Goal: Task Accomplishment & Management: Manage account settings

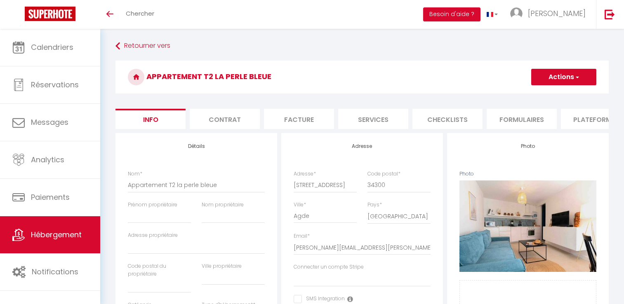
select select "4"
select select "2"
select select "1"
select select "15:00"
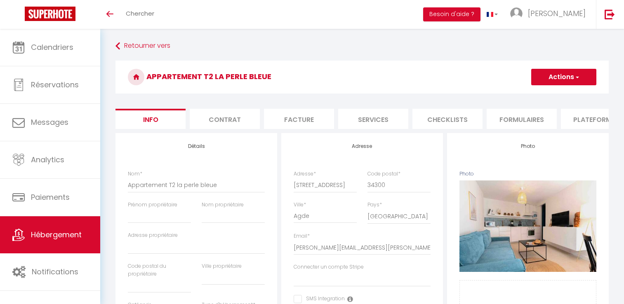
select select "23:45"
select select "11:00"
select select "30"
select select "120"
select select "28"
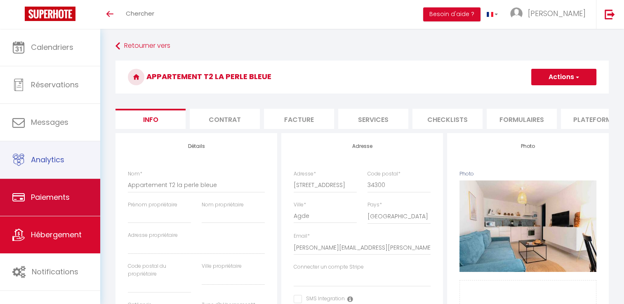
scroll to position [412, 0]
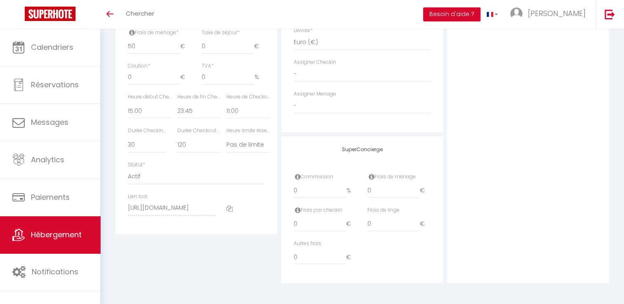
click at [67, 238] on span "Hébergement" at bounding box center [56, 235] width 51 height 10
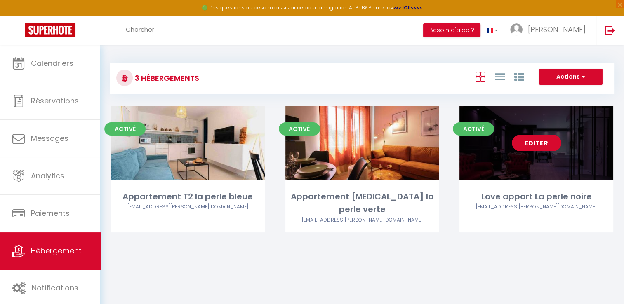
click at [519, 149] on link "Editer" at bounding box center [537, 143] width 50 height 17
select select "3"
select select "2"
select select "1"
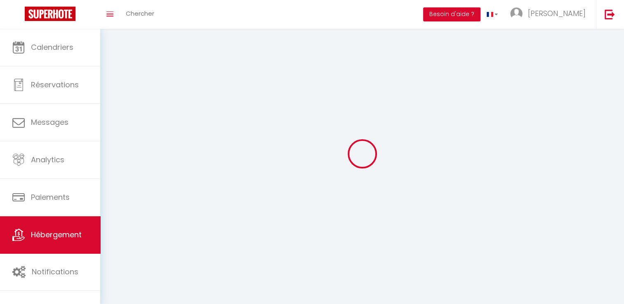
select select
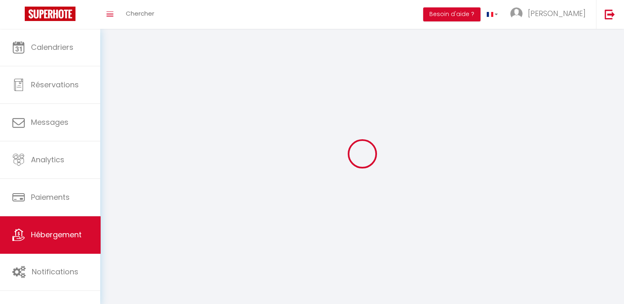
select select
checkbox input "false"
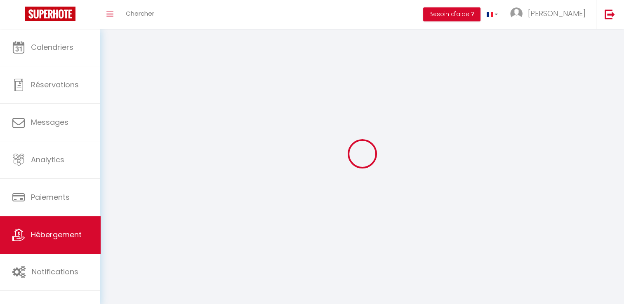
select select
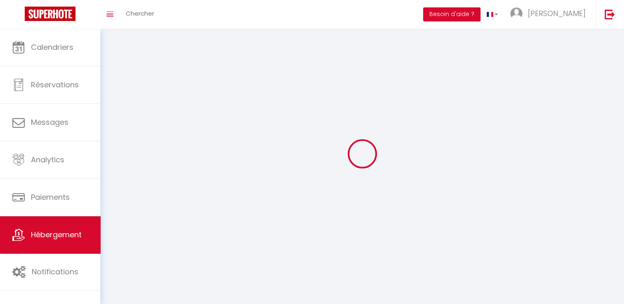
select select
checkbox input "false"
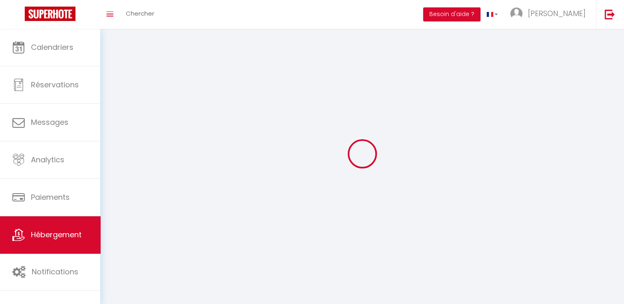
checkbox input "false"
select select
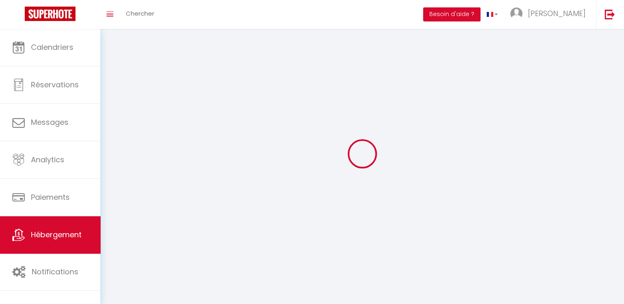
select select "1"
select select "28"
select select
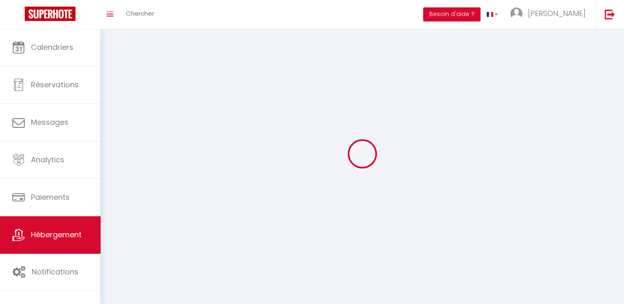
select select
checkbox input "false"
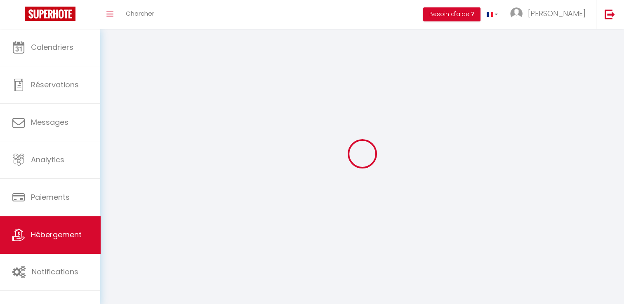
checkbox input "false"
select select
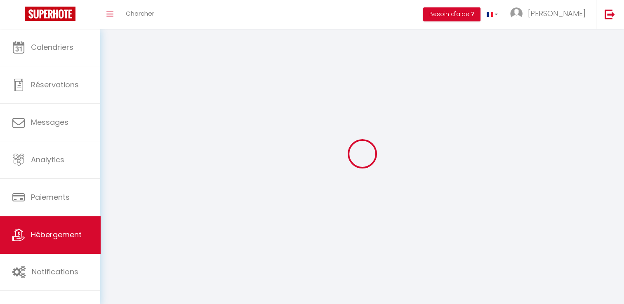
select select
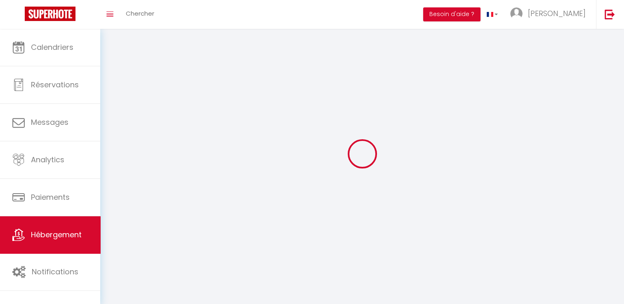
checkbox input "false"
select select
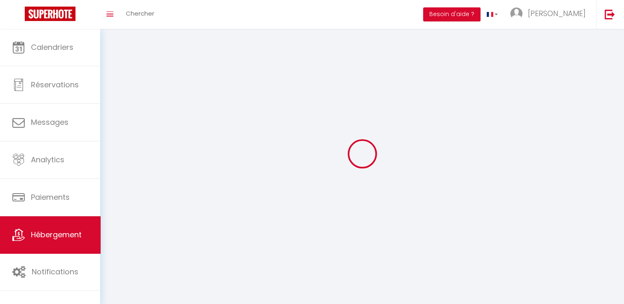
select select
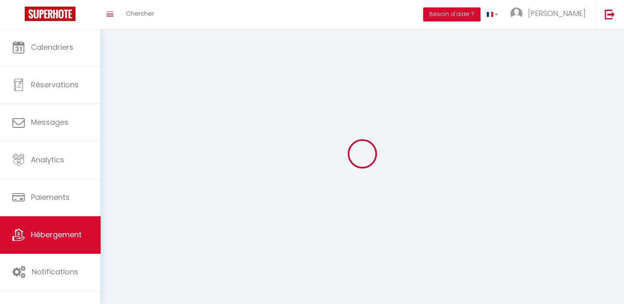
select select
checkbox input "false"
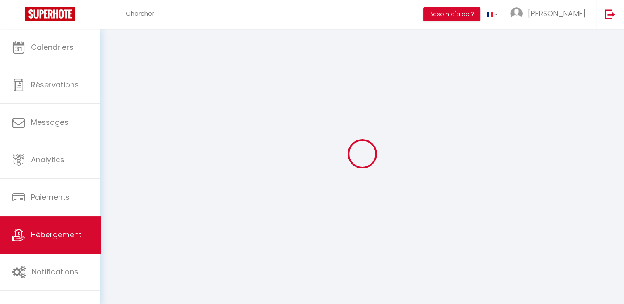
checkbox input "false"
select select
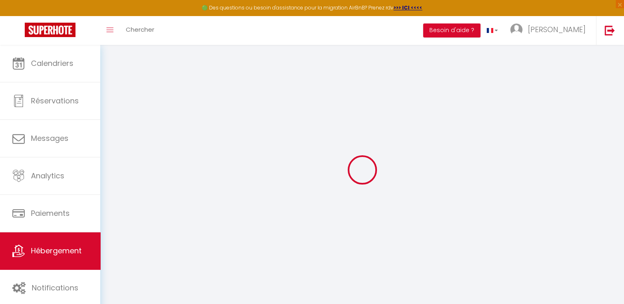
select select
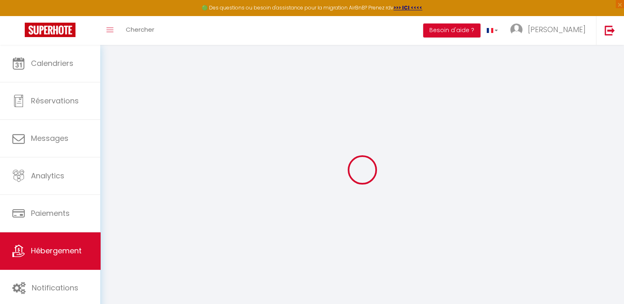
select select
checkbox input "false"
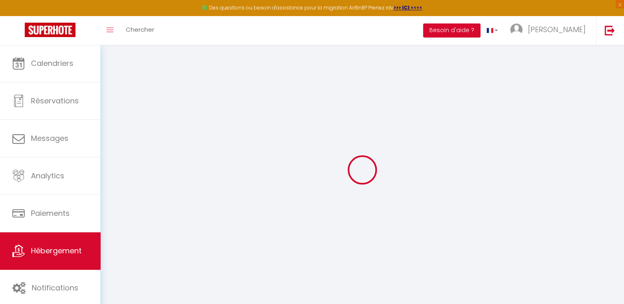
select select
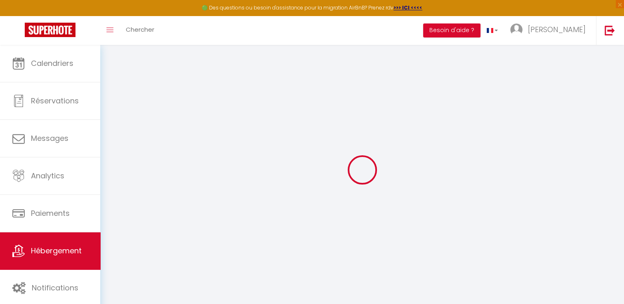
select select
checkbox input "false"
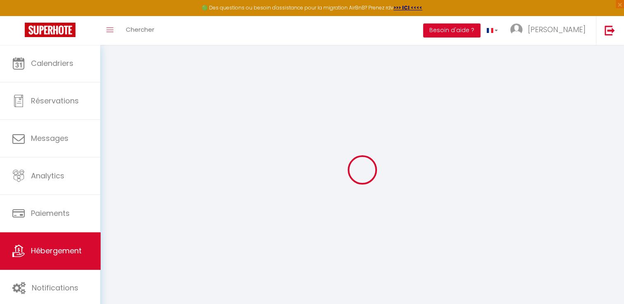
checkbox input "false"
select select
type input "Love appart La perle noire"
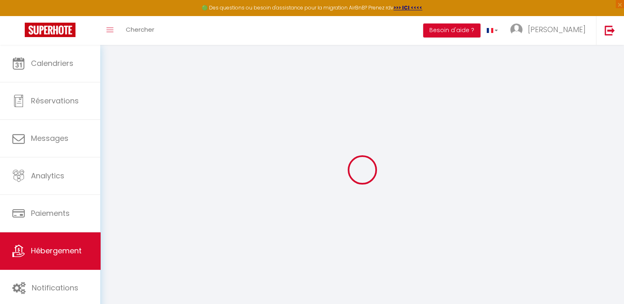
select select "2"
type input "150"
type input "50"
select select
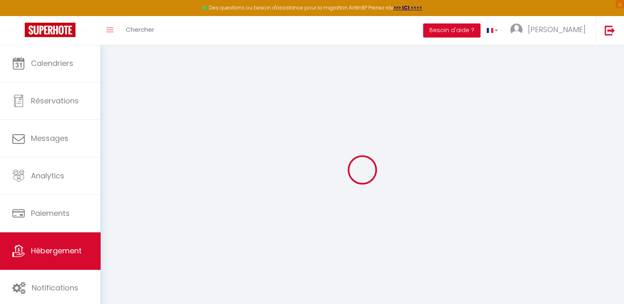
select select
type input "[STREET_ADDRESS]"
type input "34300"
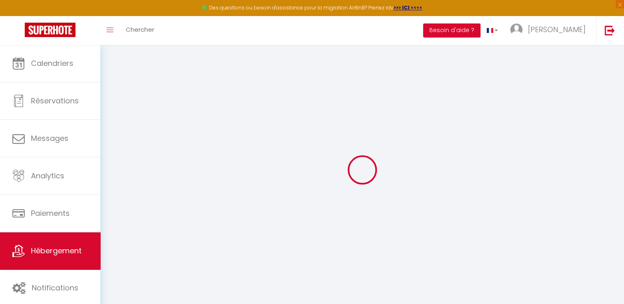
type input "Agde"
type input "[PERSON_NAME][EMAIL_ADDRESS][PERSON_NAME][DOMAIN_NAME]"
select select
checkbox input "false"
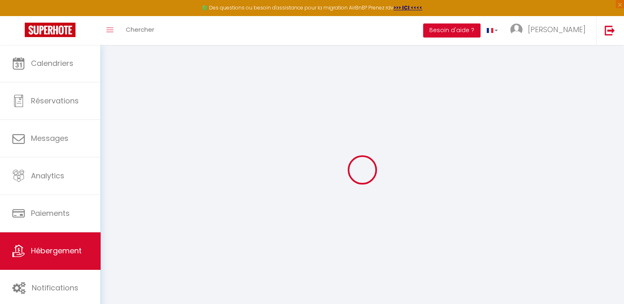
checkbox input "false"
select select
type input "0"
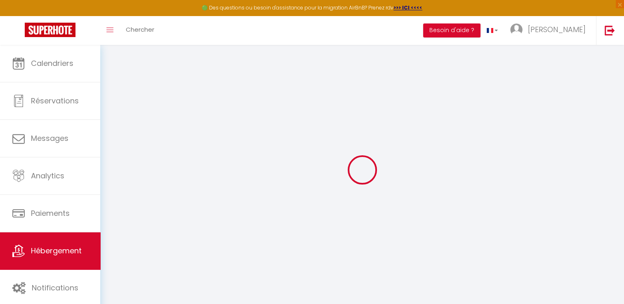
type input "0"
select select
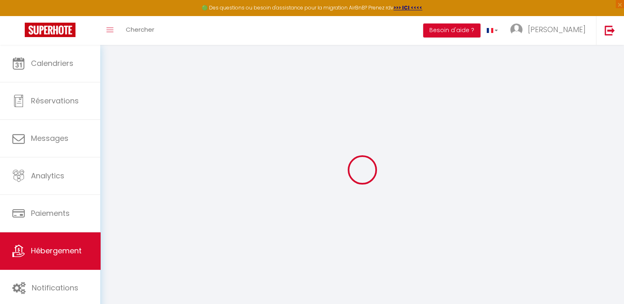
select select
checkbox input "false"
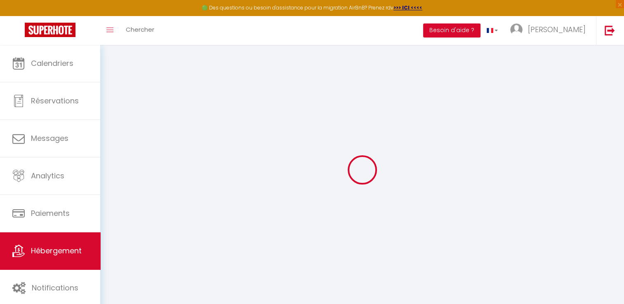
checkbox input "false"
select select
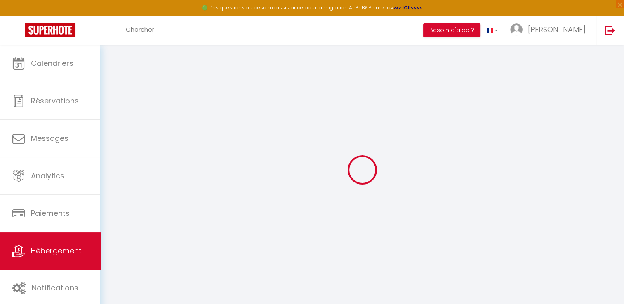
select select
checkbox input "false"
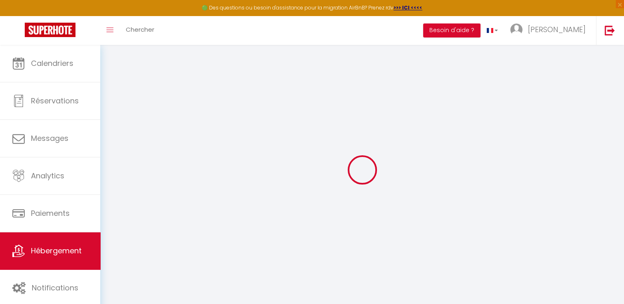
checkbox input "false"
select select
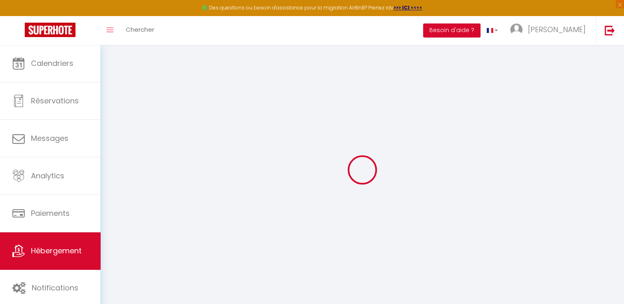
select select
checkbox input "false"
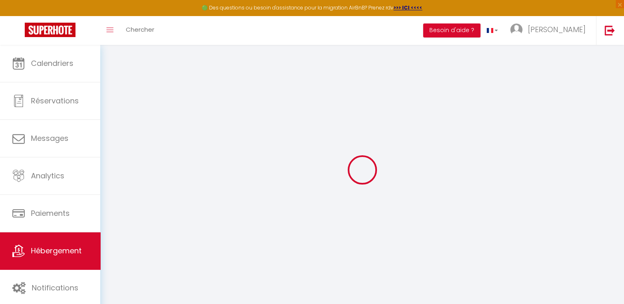
checkbox input "false"
select select
checkbox input "false"
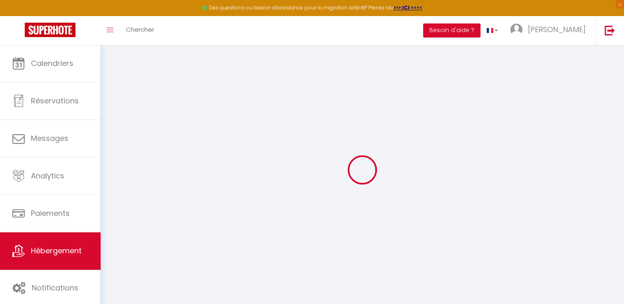
checkbox input "false"
select select
checkbox input "false"
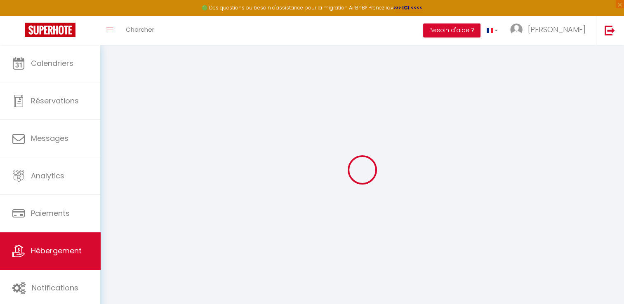
checkbox input "false"
select select
checkbox input "false"
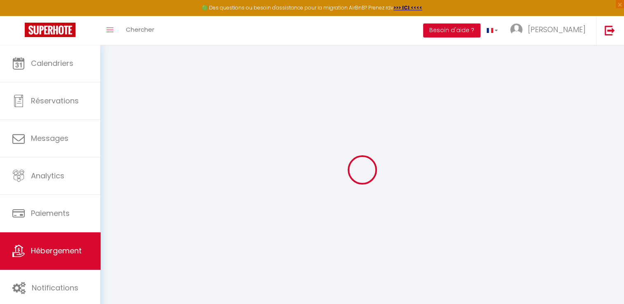
checkbox input "false"
select select "17:00"
select select "23:45"
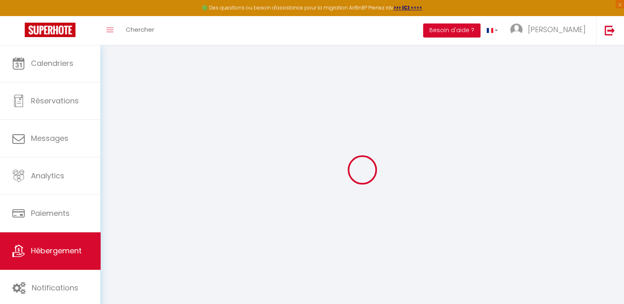
select select "13:00"
select select "30"
select select "120"
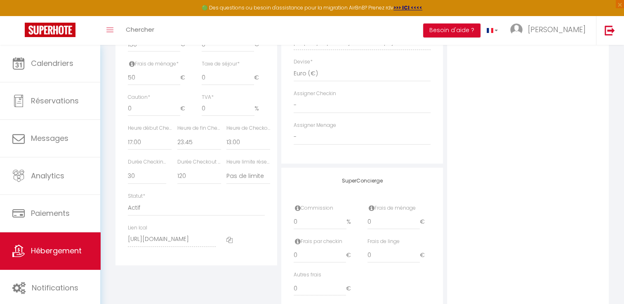
scroll to position [393, 0]
click at [228, 242] on icon at bounding box center [229, 239] width 6 height 6
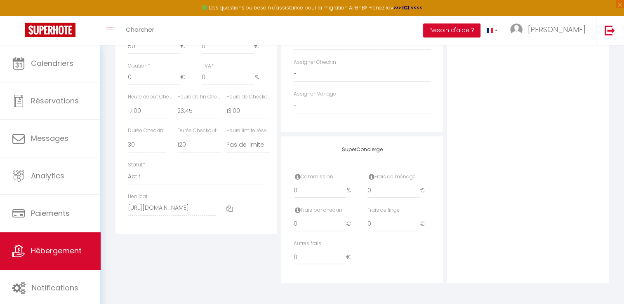
scroll to position [428, 0]
click at [155, 7] on div "🟢 Des questions ou besoin d'assistance pour la migration AirBnB? Prenez rdv >>>…" at bounding box center [312, 8] width 624 height 16
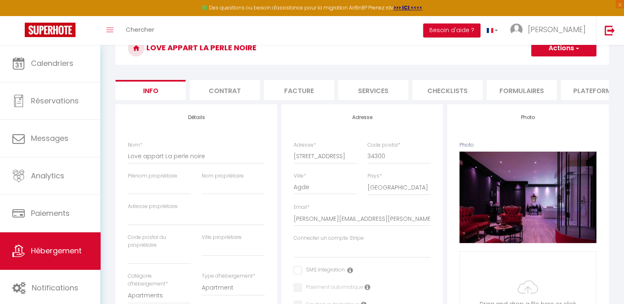
scroll to position [43, 0]
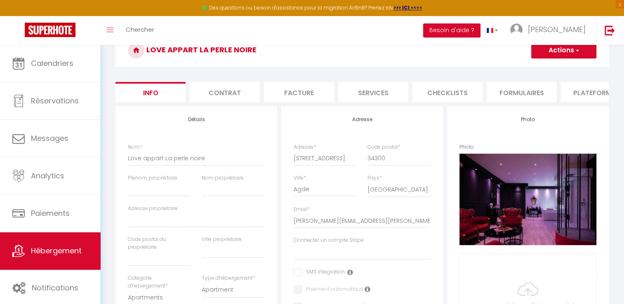
click at [582, 90] on li "Plateformes" at bounding box center [596, 92] width 70 height 20
select select
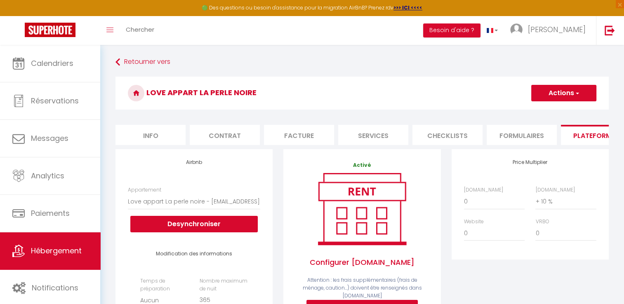
click at [158, 132] on li "Info" at bounding box center [151, 135] width 70 height 20
select select
checkbox input "false"
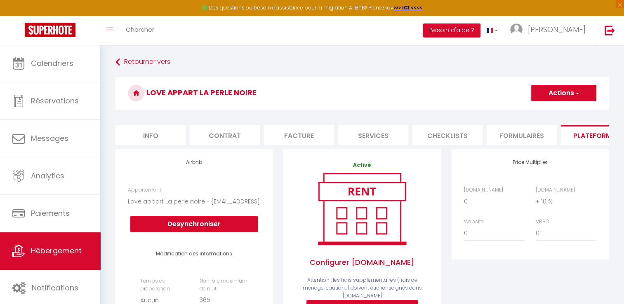
checkbox input "false"
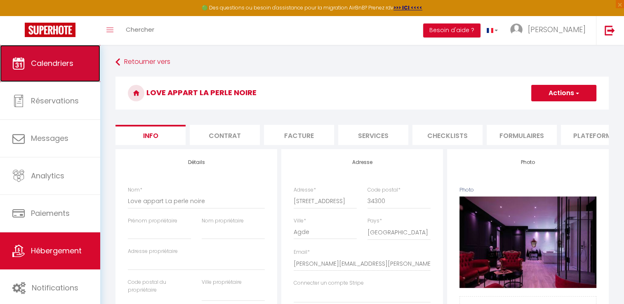
click at [66, 62] on span "Calendriers" at bounding box center [52, 63] width 42 height 10
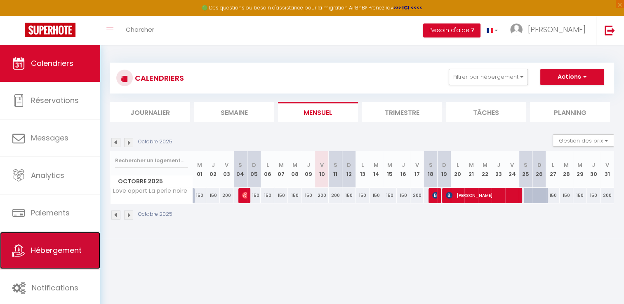
click at [55, 247] on span "Hébergement" at bounding box center [56, 250] width 51 height 10
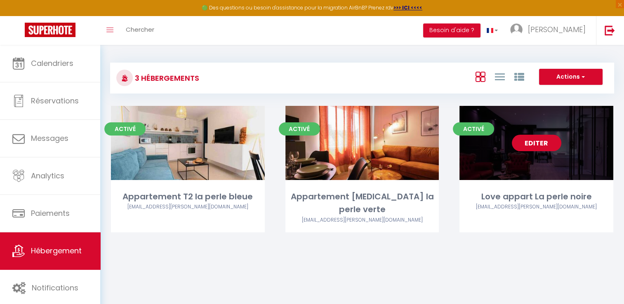
click at [540, 142] on link "Editer" at bounding box center [537, 143] width 50 height 17
select select "3"
select select "2"
select select "1"
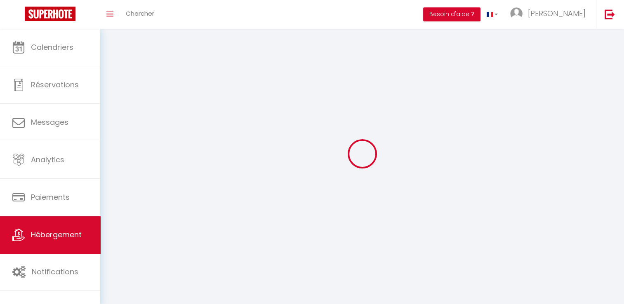
select select
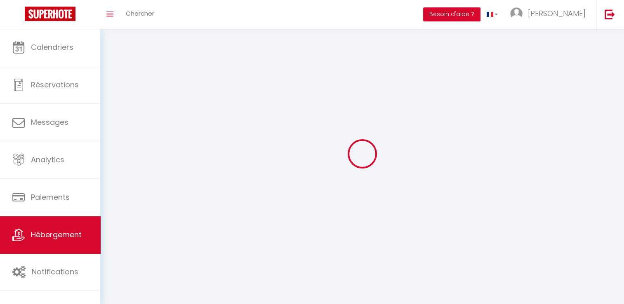
select select
checkbox input "false"
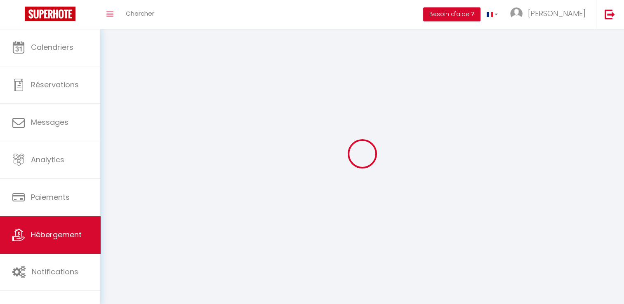
checkbox input "false"
select select
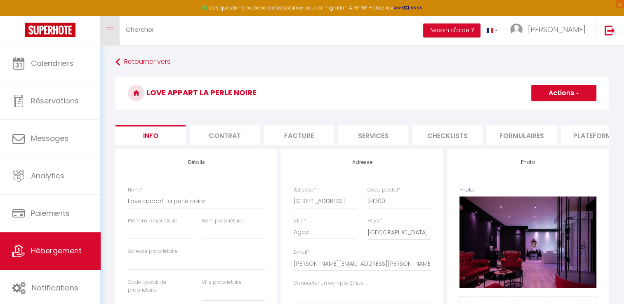
click at [112, 35] on link "Toggle menubar" at bounding box center [109, 30] width 19 height 29
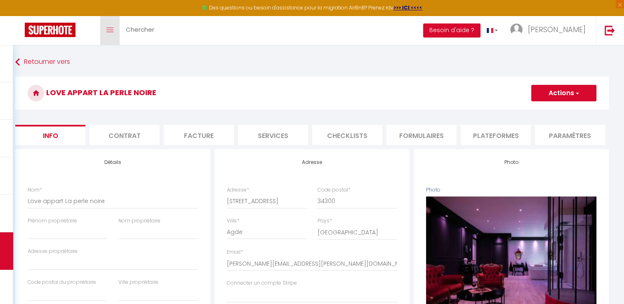
click at [112, 35] on link "Toggle menubar" at bounding box center [109, 30] width 19 height 29
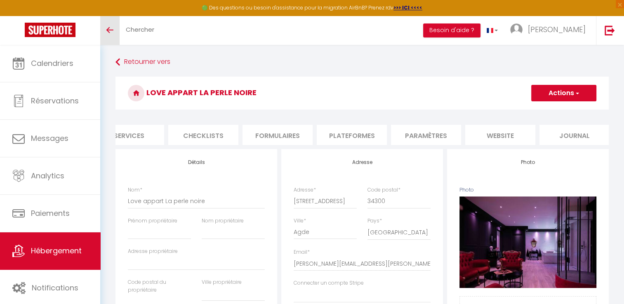
scroll to position [0, 249]
click at [441, 134] on li "Paramètres" at bounding box center [421, 135] width 70 height 20
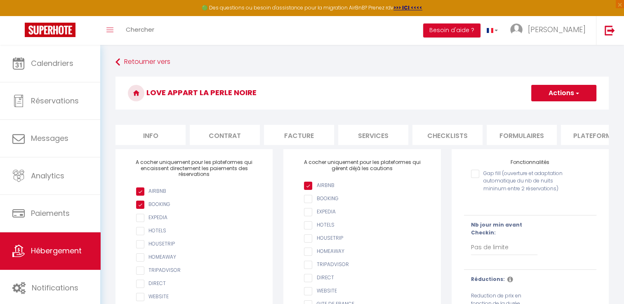
click at [147, 141] on li "Info" at bounding box center [151, 135] width 70 height 20
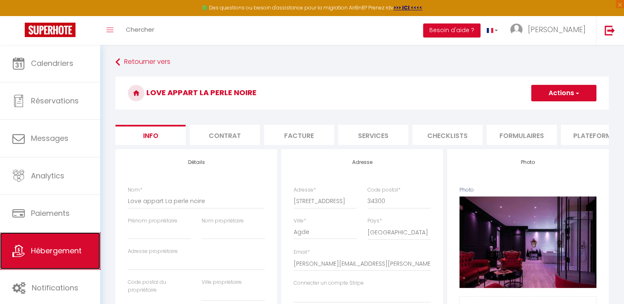
click at [47, 245] on link "Hébergement" at bounding box center [50, 251] width 100 height 37
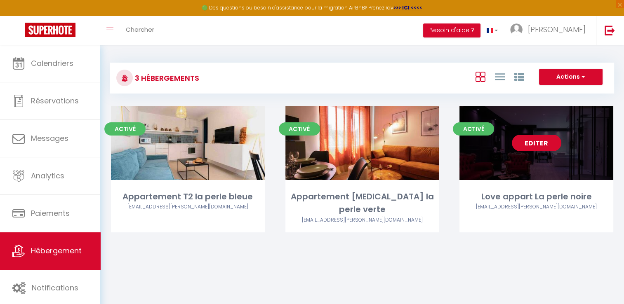
click at [546, 143] on link "Editer" at bounding box center [537, 143] width 50 height 17
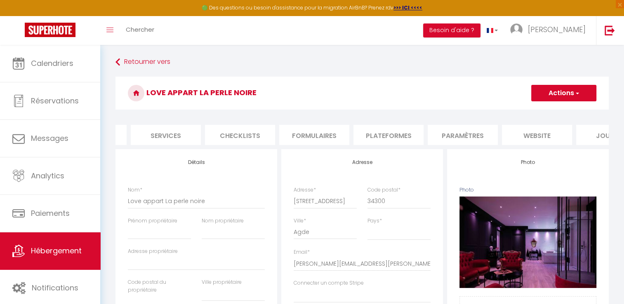
scroll to position [0, 249]
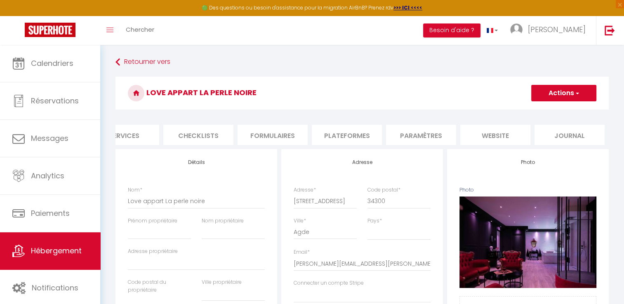
click at [507, 137] on li "website" at bounding box center [495, 135] width 70 height 20
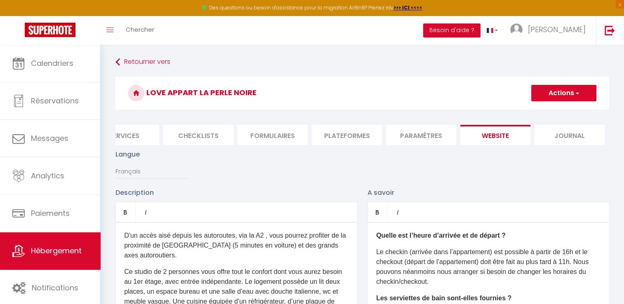
click at [566, 134] on li "Journal" at bounding box center [570, 135] width 70 height 20
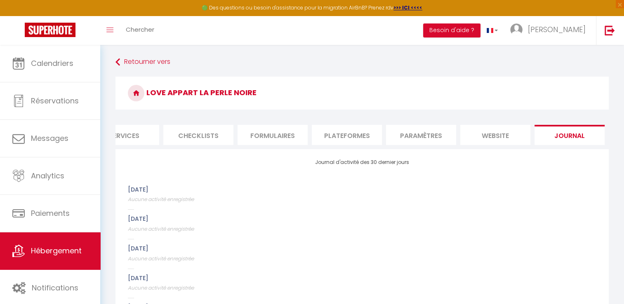
click at [441, 136] on li "Paramètres" at bounding box center [421, 135] width 70 height 20
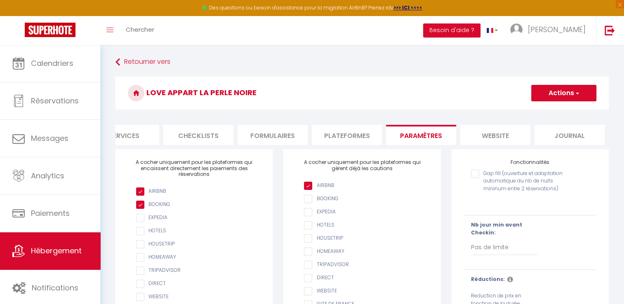
click at [342, 133] on li "Plateformes" at bounding box center [347, 135] width 70 height 20
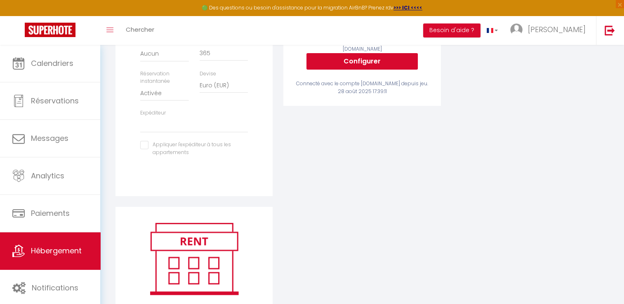
scroll to position [323, 0]
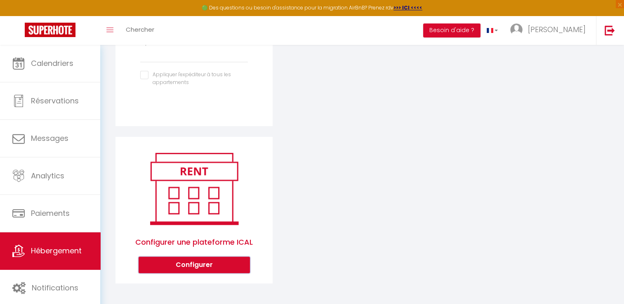
click at [229, 260] on button "Configurer" at bounding box center [194, 265] width 111 height 17
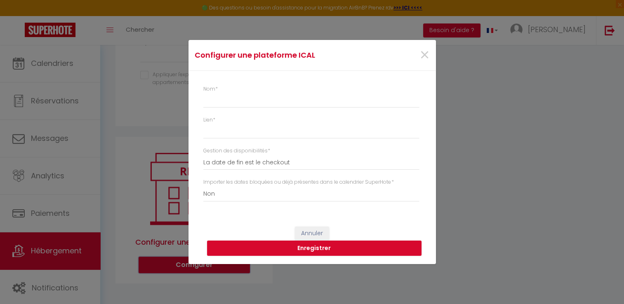
scroll to position [0, 243]
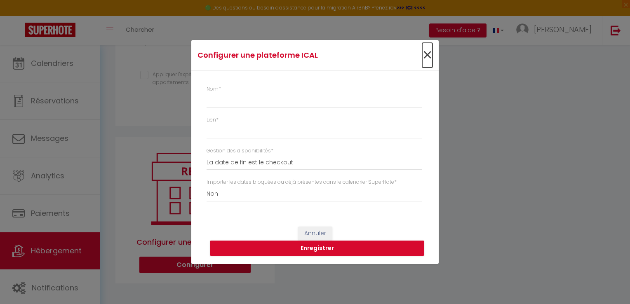
click at [429, 51] on span "×" at bounding box center [427, 55] width 10 height 25
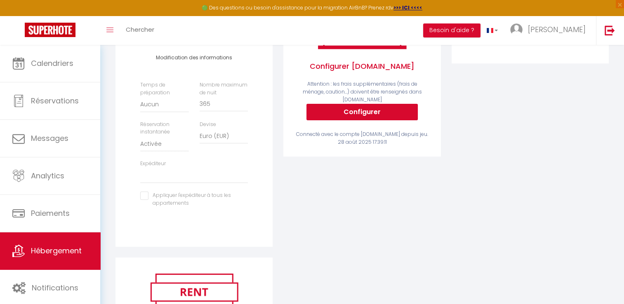
scroll to position [0, 0]
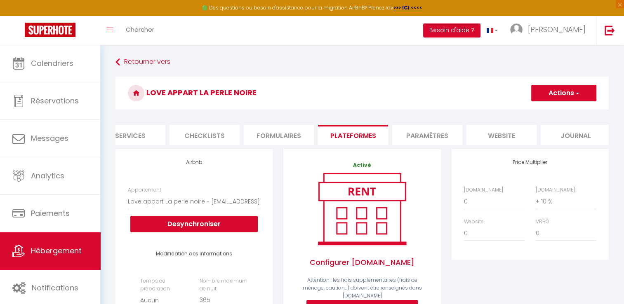
click at [269, 134] on li "Formulaires" at bounding box center [279, 135] width 70 height 20
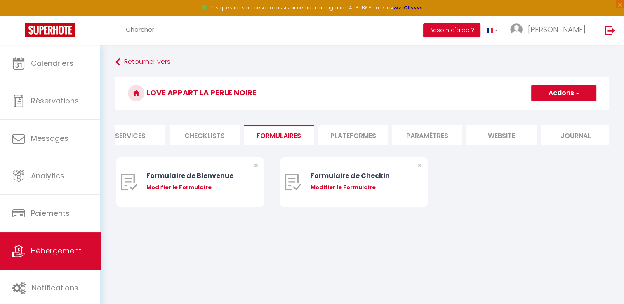
click at [211, 133] on li "Checklists" at bounding box center [205, 135] width 70 height 20
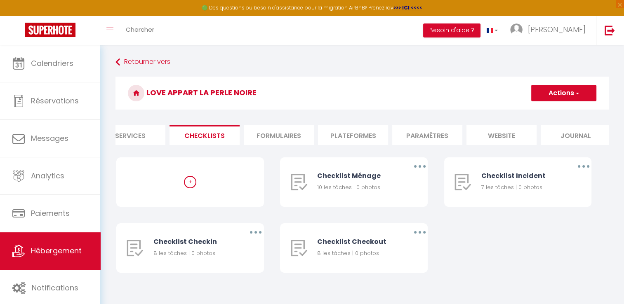
click at [146, 140] on li "Services" at bounding box center [130, 135] width 70 height 20
